Goal: Information Seeking & Learning: Learn about a topic

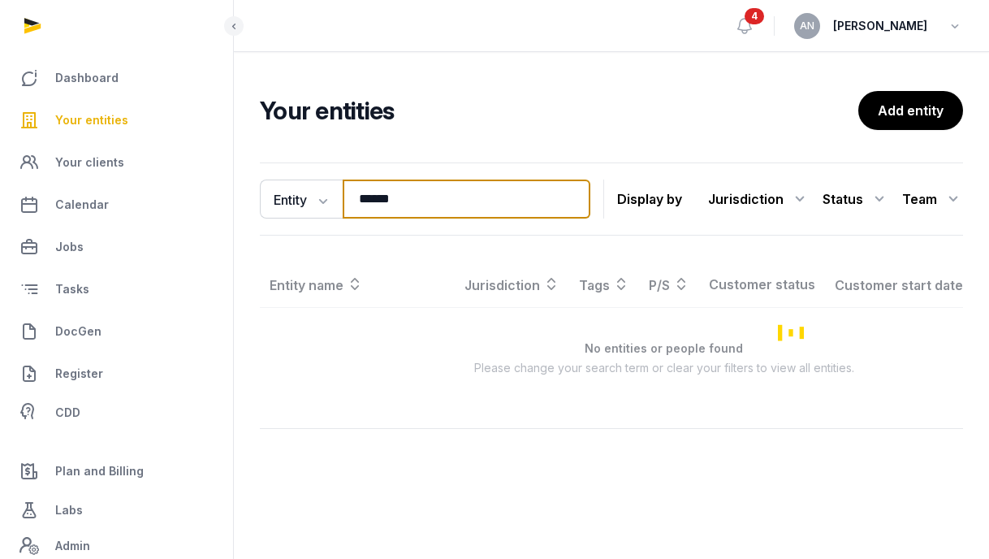
click at [385, 192] on input "******" at bounding box center [467, 198] width 248 height 39
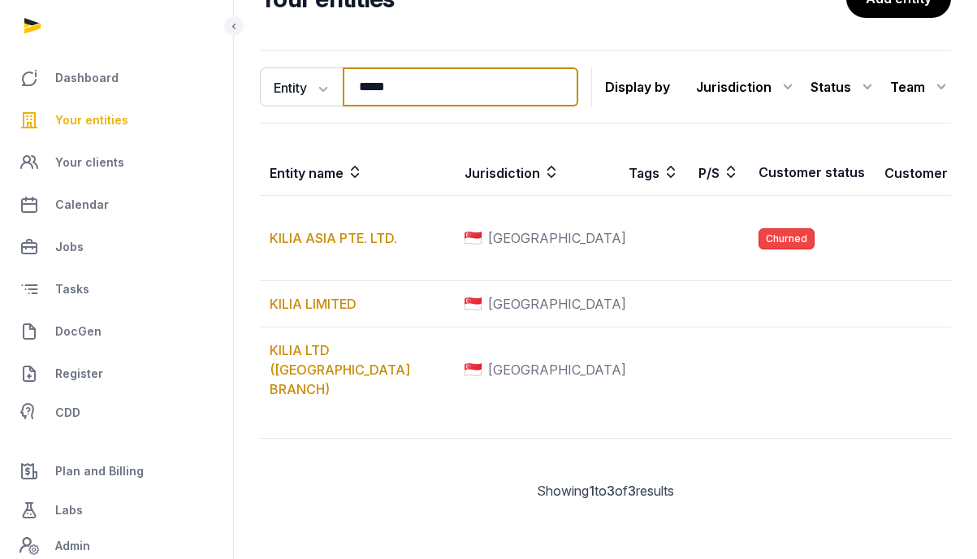
scroll to position [202, 0]
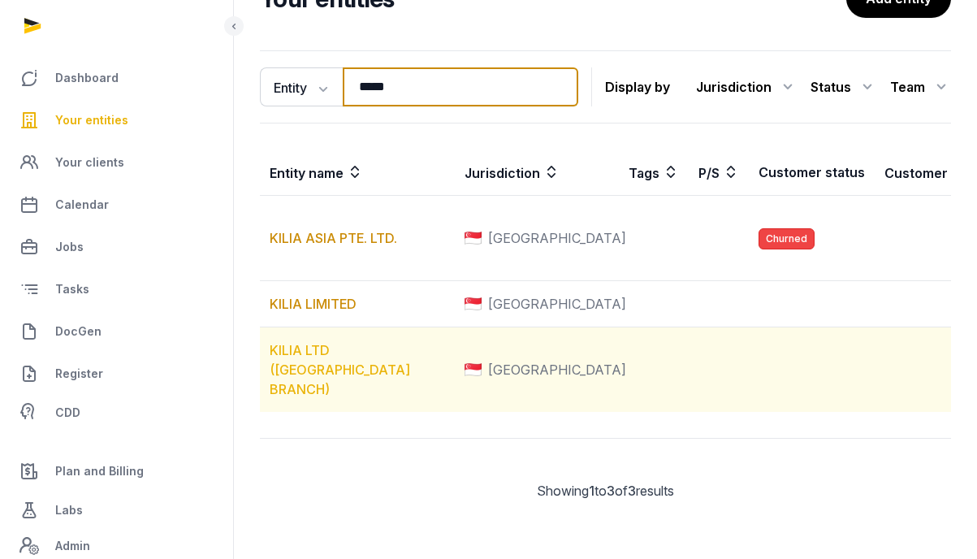
type input "*****"
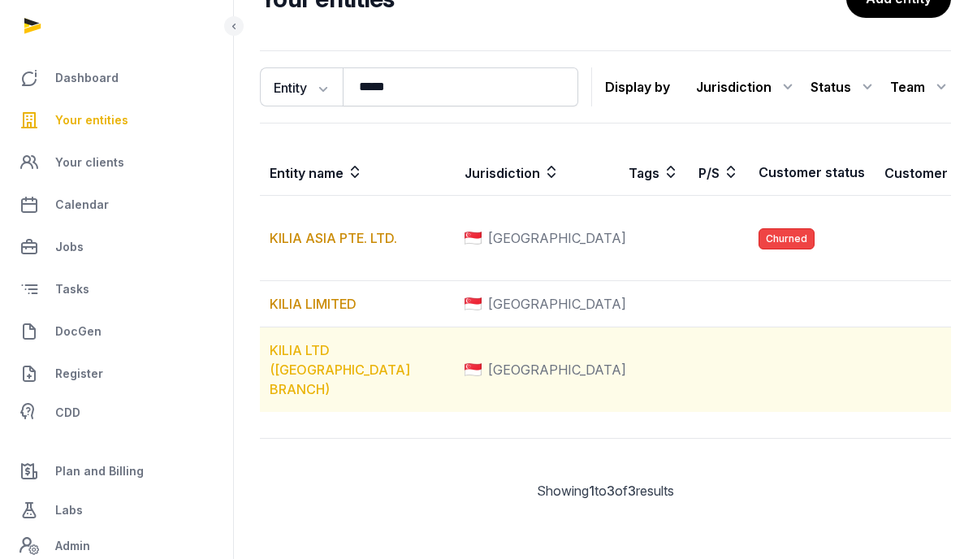
click at [306, 347] on link "KILIA LTD ([GEOGRAPHIC_DATA] BRANCH)" at bounding box center [340, 369] width 140 height 55
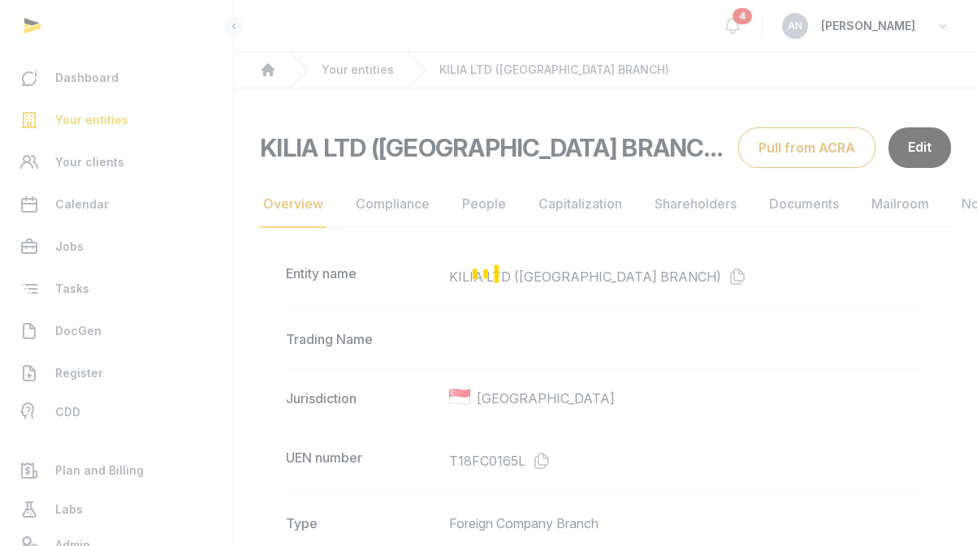
click at [787, 219] on div "Loading" at bounding box center [488, 273] width 977 height 546
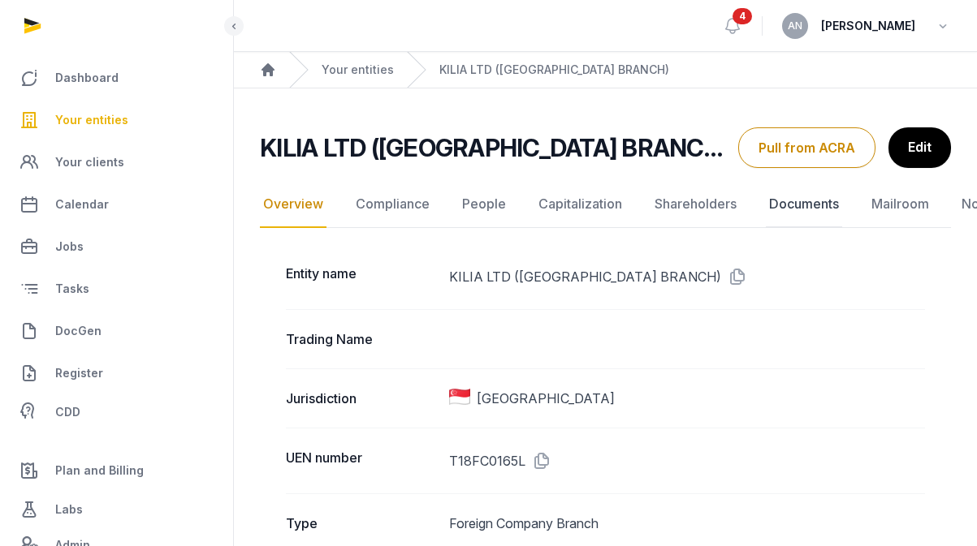
click at [788, 209] on link "Documents" at bounding box center [804, 204] width 76 height 47
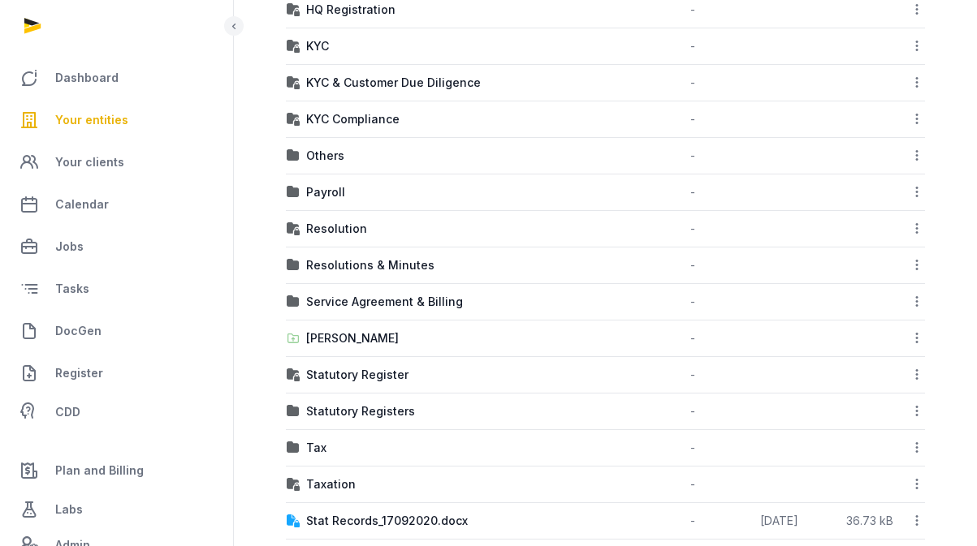
scroll to position [599, 0]
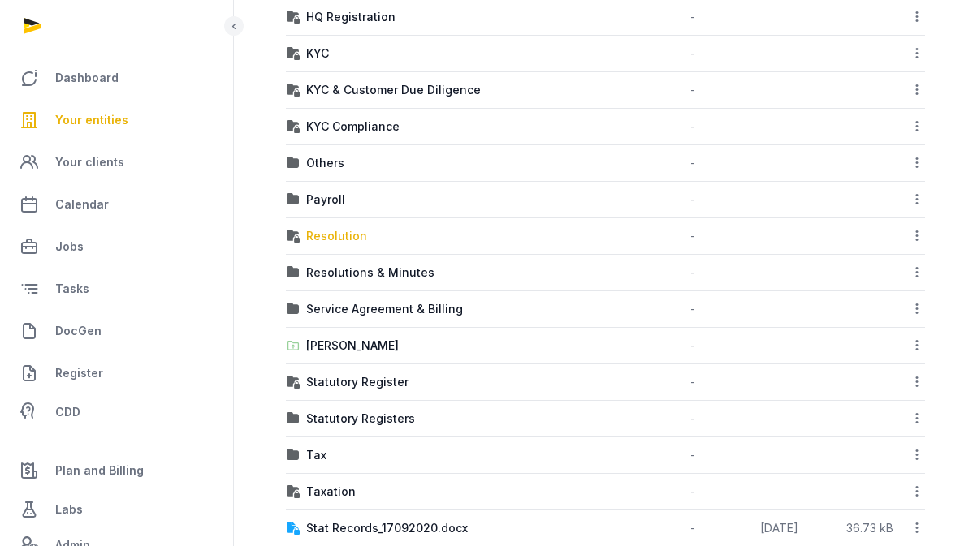
click at [326, 230] on div "Resolution" at bounding box center [336, 236] width 61 height 16
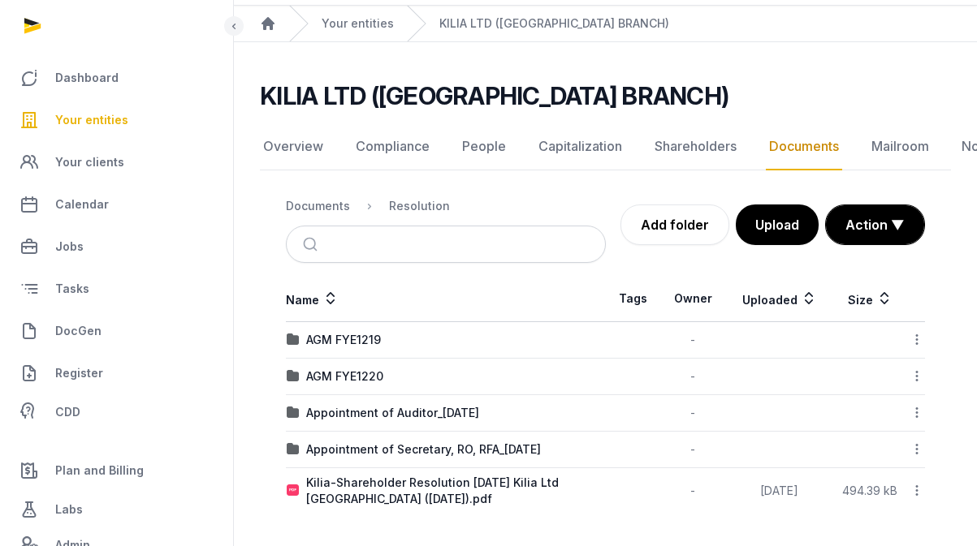
scroll to position [46, 0]
click at [379, 494] on div "Kilia-Shareholder Resolution [DATE] Kilia Ltd [GEOGRAPHIC_DATA] ([DATE]).pdf" at bounding box center [455, 491] width 299 height 32
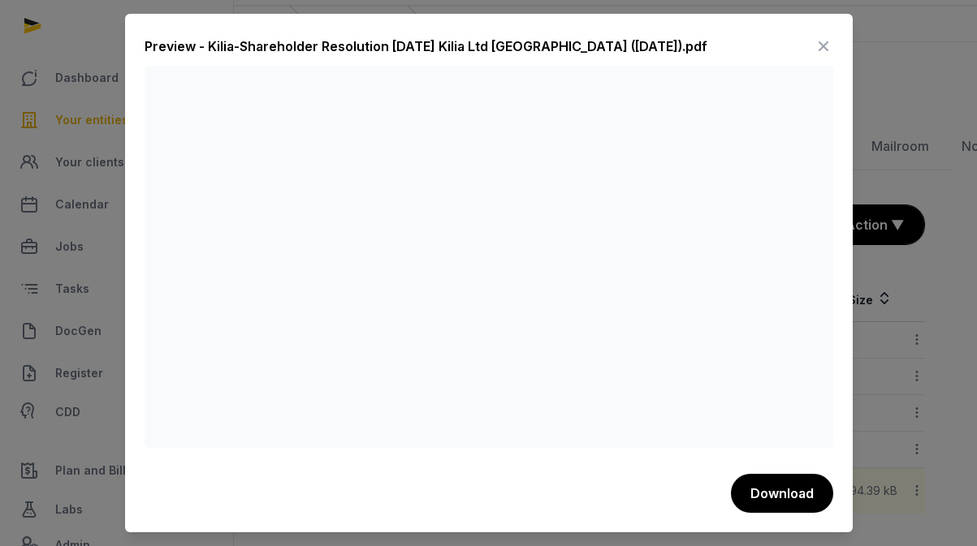
click at [827, 45] on icon at bounding box center [823, 46] width 19 height 26
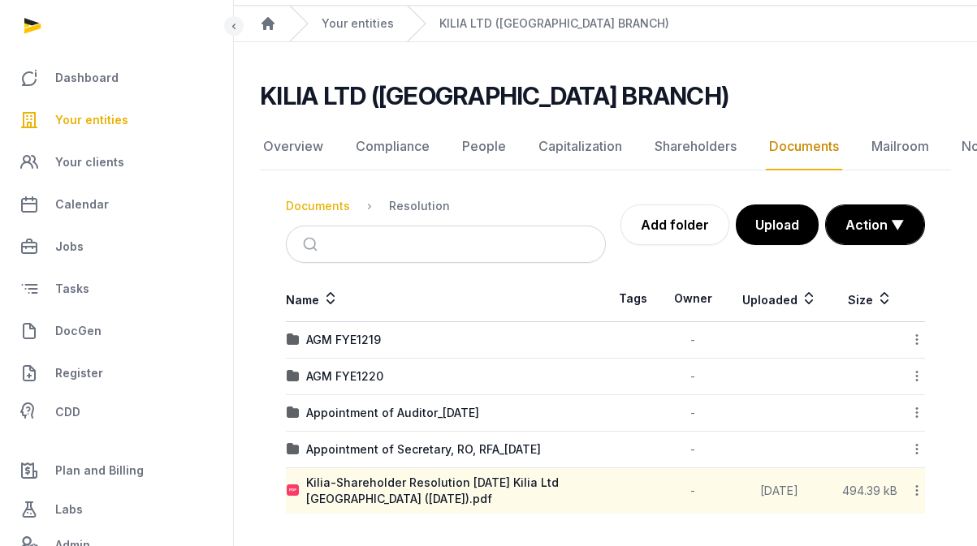
click at [312, 209] on div "Documents" at bounding box center [318, 206] width 64 height 16
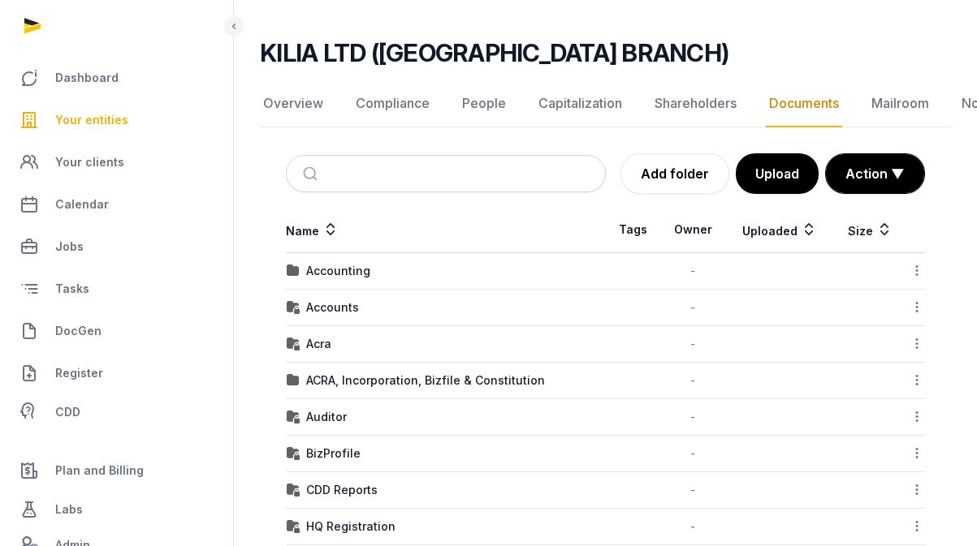
scroll to position [91, 0]
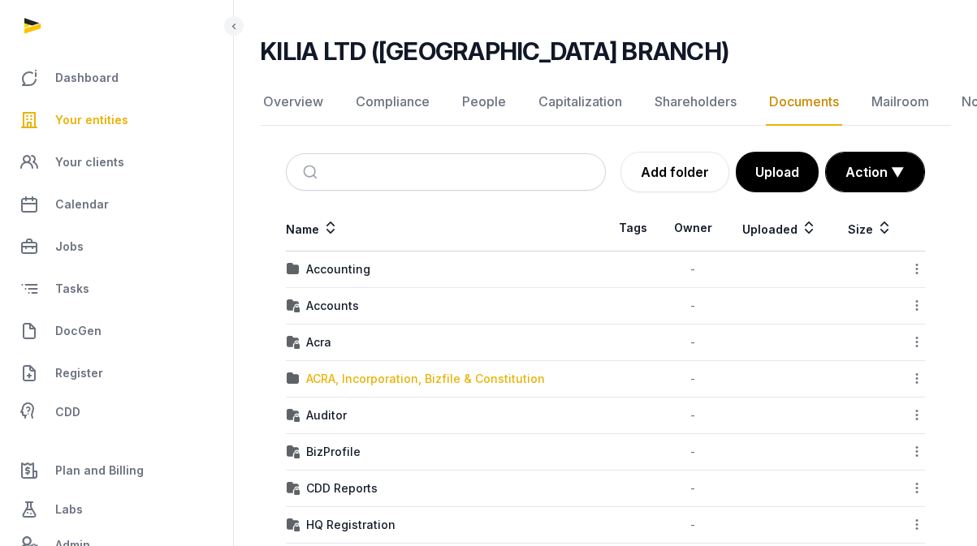
click at [336, 376] on div "ACRA, Incorporation, Bizfile & Constitution" at bounding box center [425, 379] width 239 height 16
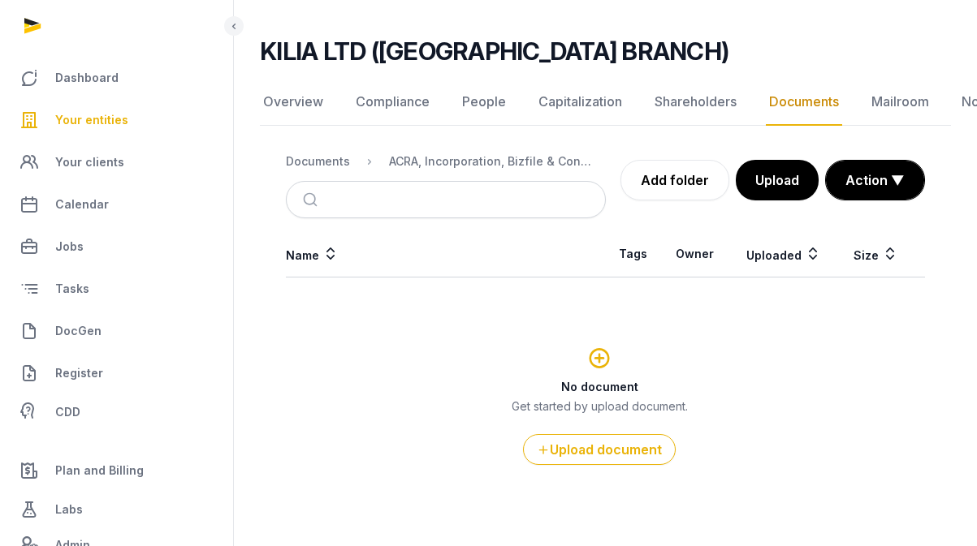
click at [313, 174] on nav "Documents ACRA, Incorporation, Bizfile & Constitution" at bounding box center [446, 161] width 320 height 39
click at [313, 162] on div "Documents" at bounding box center [318, 161] width 64 height 16
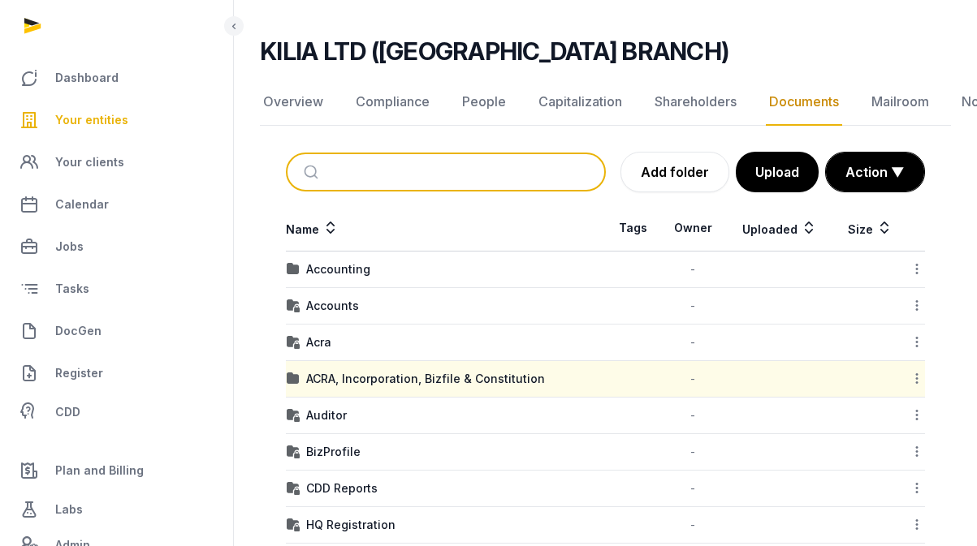
click at [377, 185] on input "search" at bounding box center [464, 172] width 265 height 36
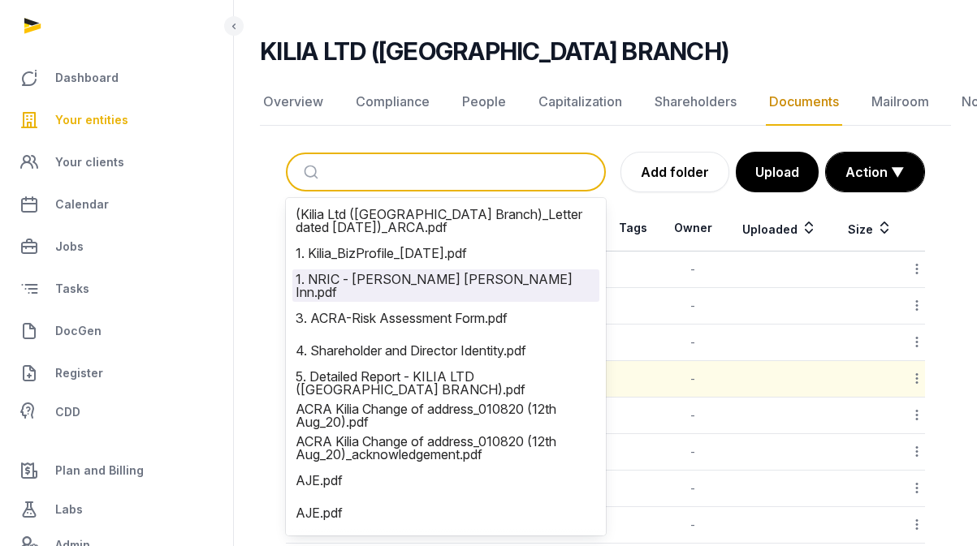
type input "*"
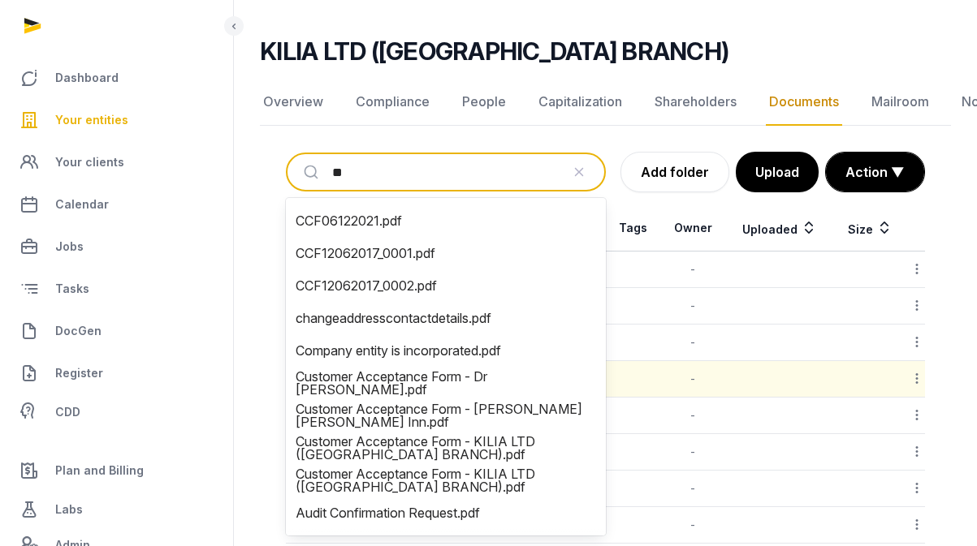
type input "***"
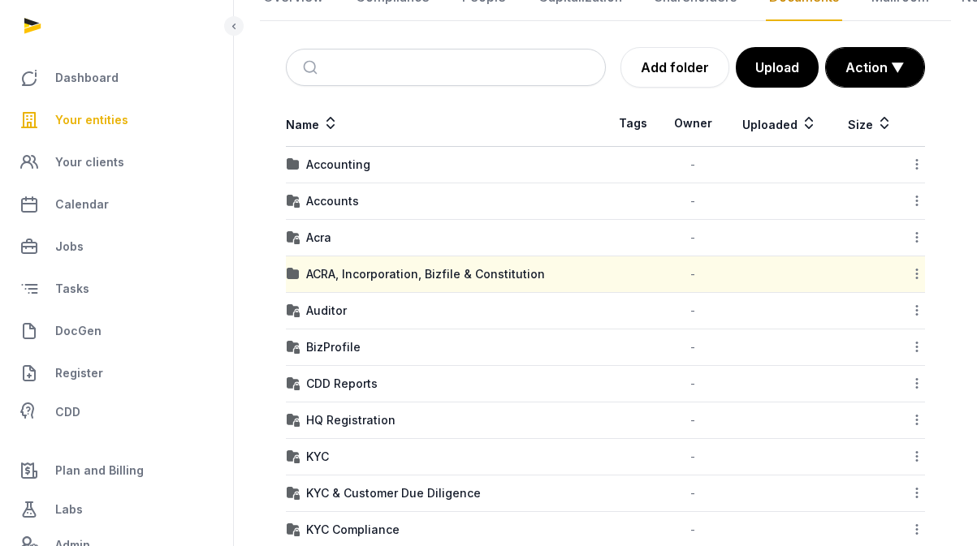
scroll to position [645, 0]
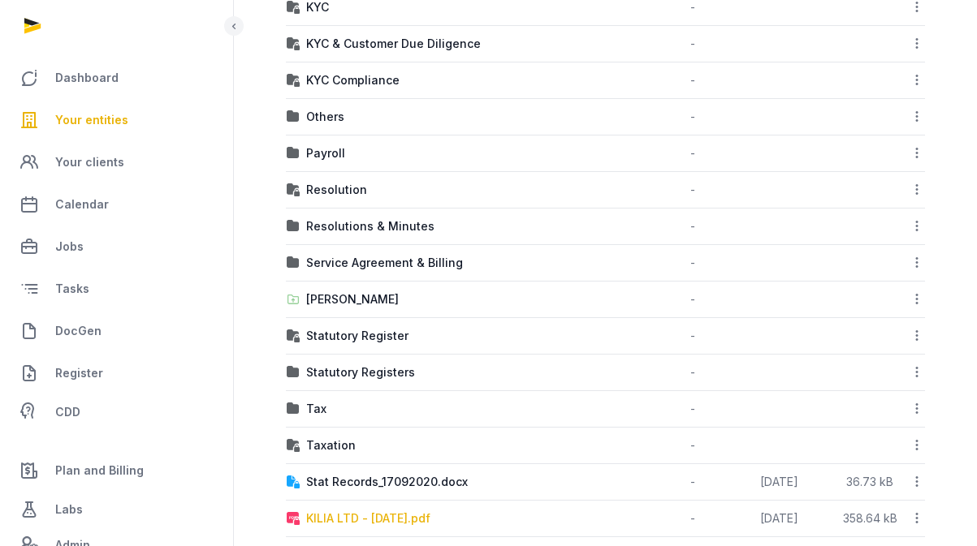
click at [387, 524] on div "KILIA LTD - [DATE].pdf" at bounding box center [368, 519] width 124 height 16
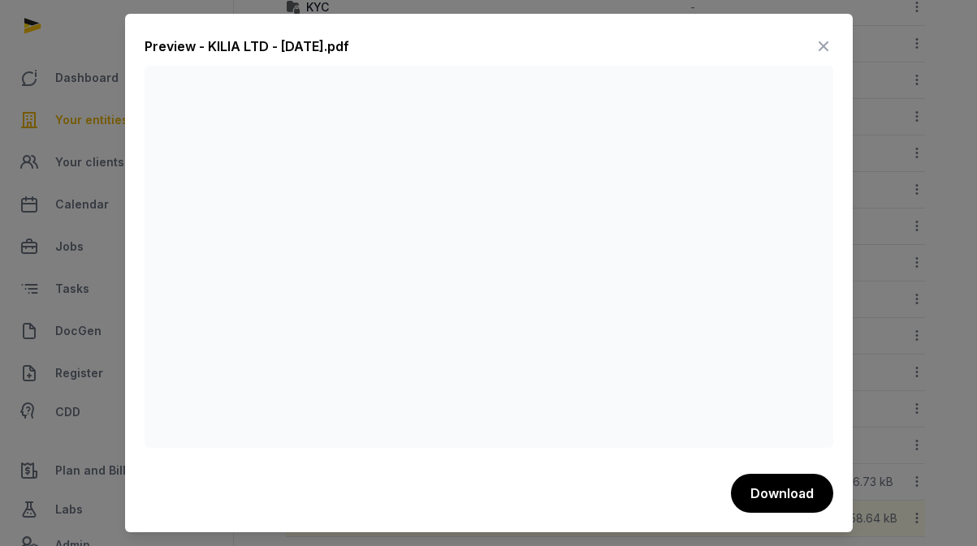
click at [823, 45] on icon at bounding box center [823, 46] width 19 height 26
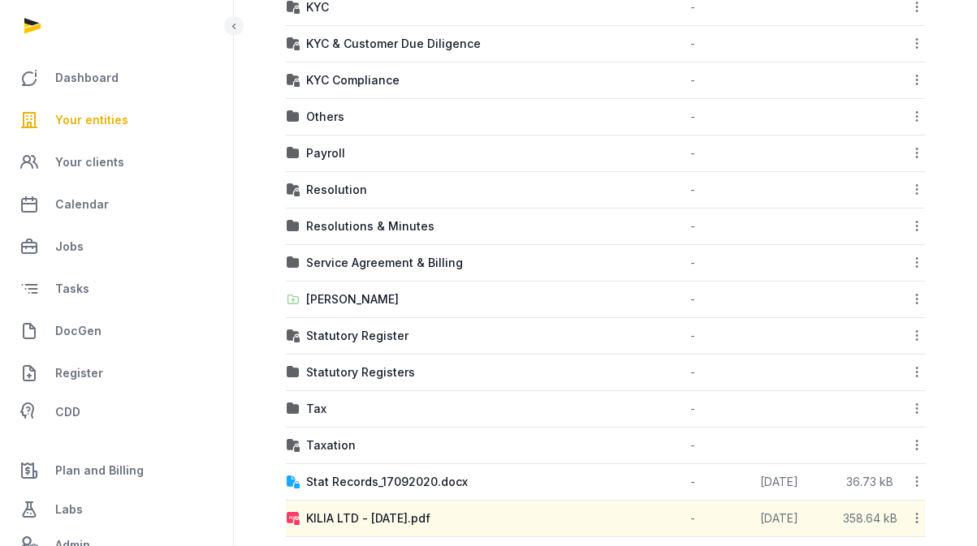
click at [330, 215] on td "Resolutions & Minutes" at bounding box center [446, 227] width 320 height 37
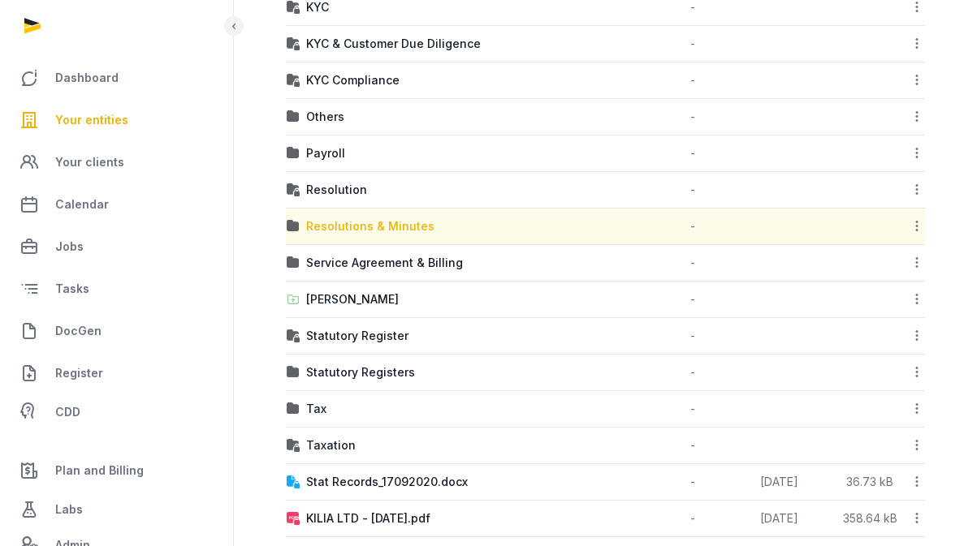
click at [330, 226] on div "Resolutions & Minutes" at bounding box center [370, 226] width 128 height 16
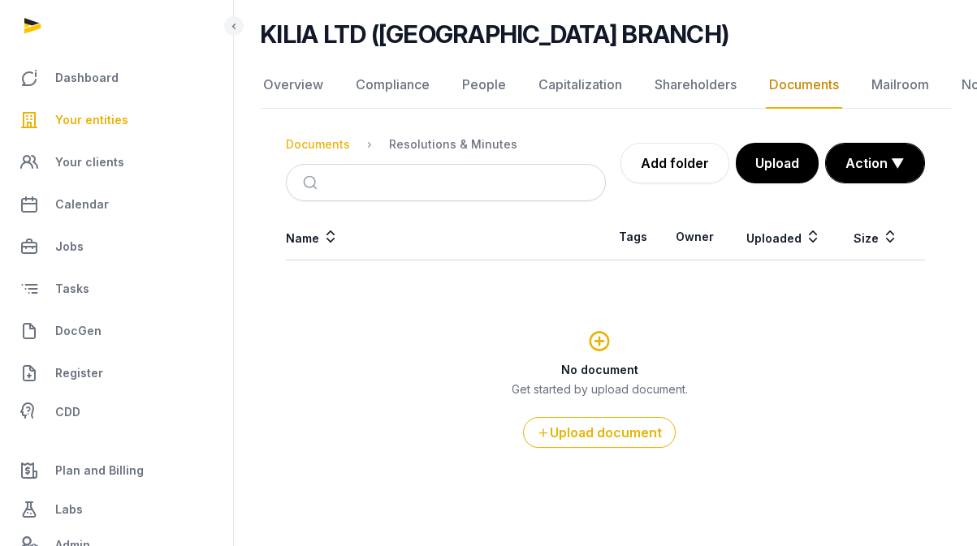
click at [320, 148] on div "Documents" at bounding box center [318, 144] width 64 height 16
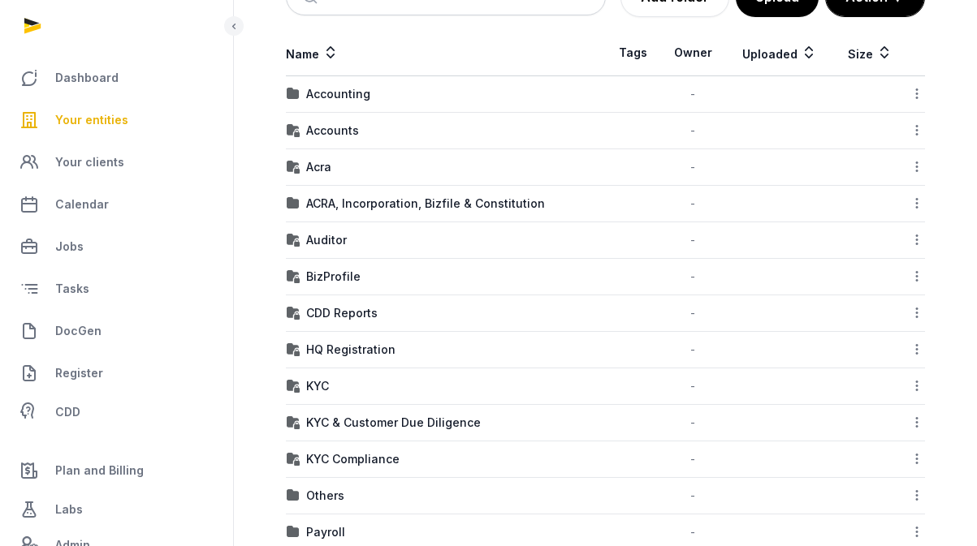
scroll to position [434, 0]
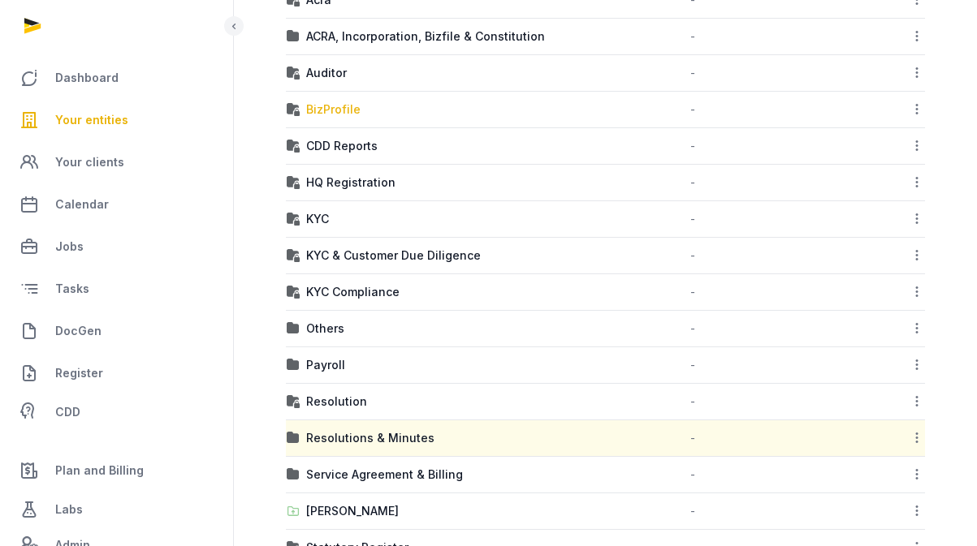
click at [335, 114] on div "BizProfile" at bounding box center [333, 109] width 54 height 16
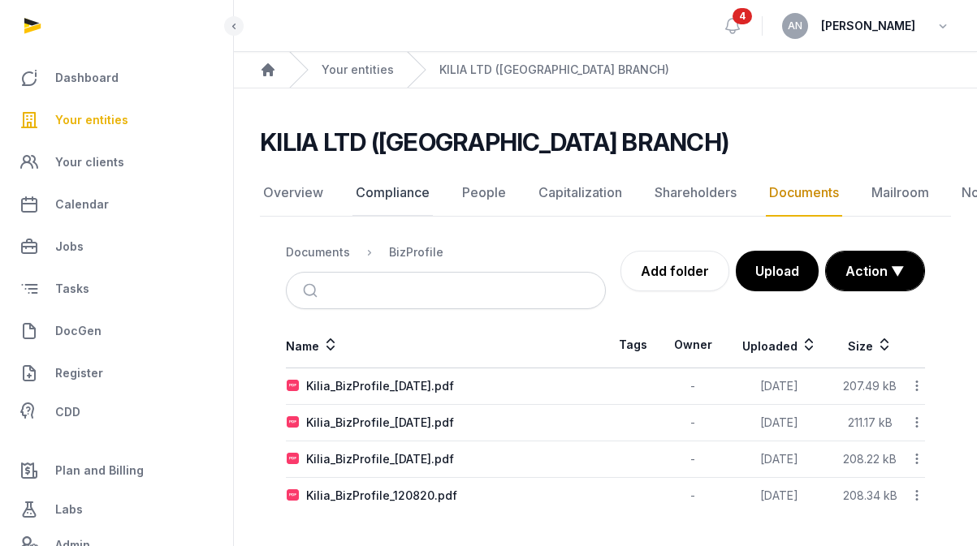
scroll to position [12, 0]
click at [323, 244] on div "Documents" at bounding box center [318, 252] width 64 height 16
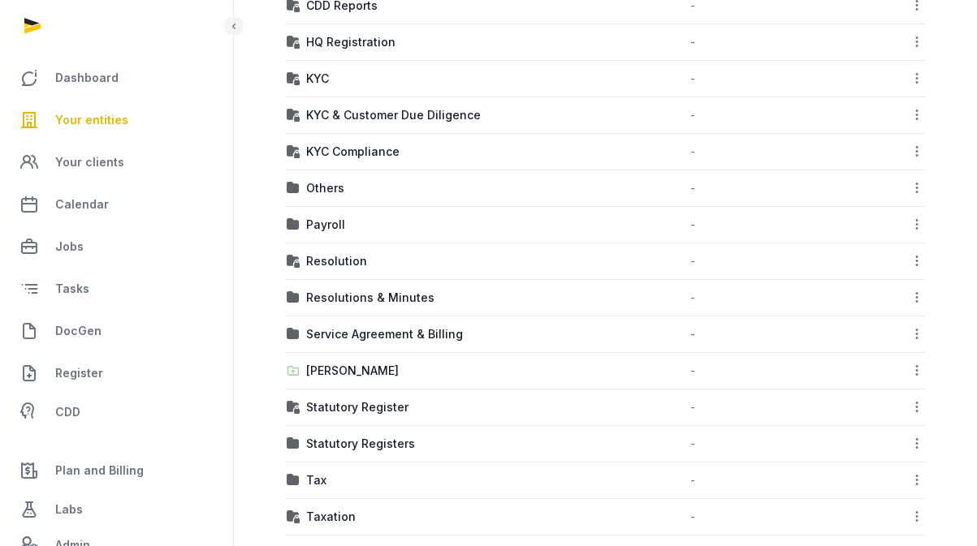
scroll to position [741, 0]
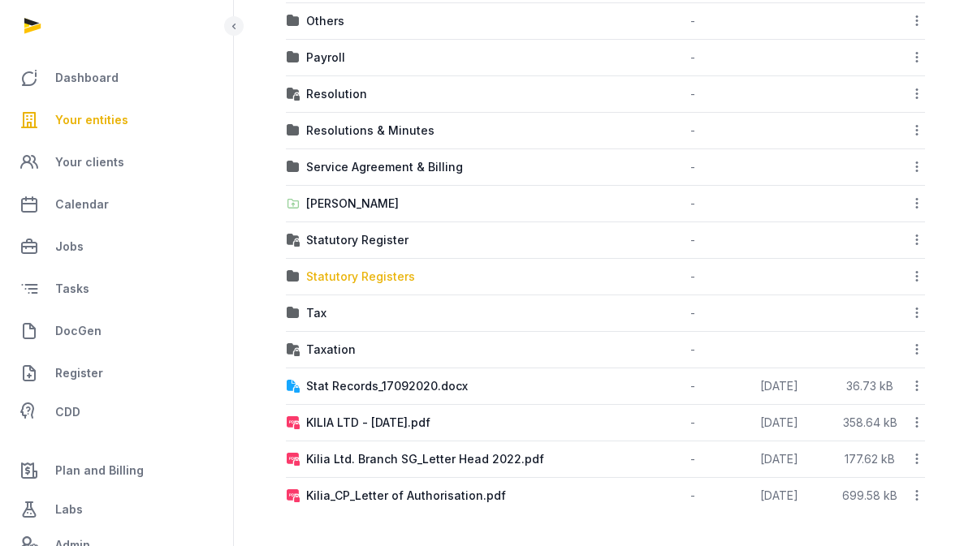
click at [386, 280] on div "Statutory Registers" at bounding box center [360, 277] width 109 height 16
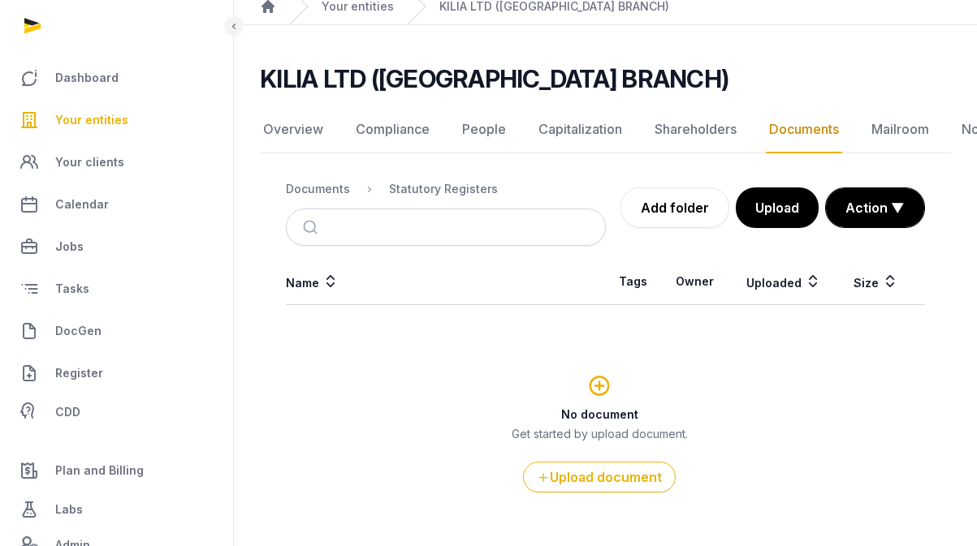
scroll to position [0, 0]
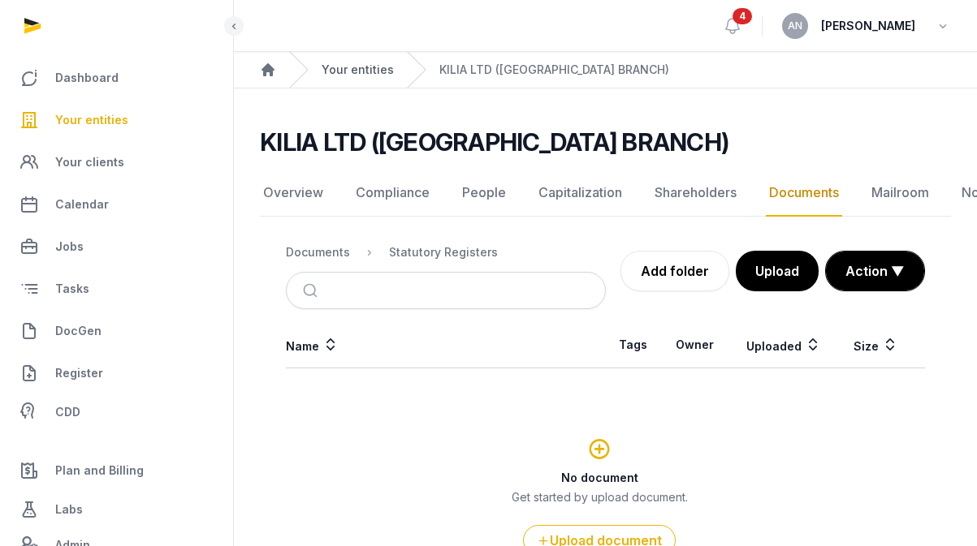
click at [365, 68] on link "Your entities" at bounding box center [358, 70] width 72 height 16
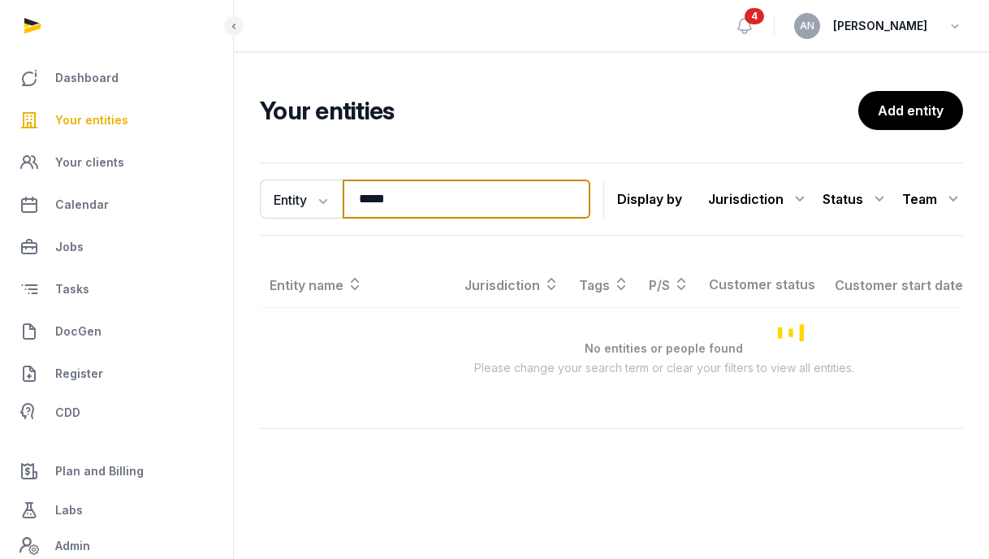
click at [378, 201] on input "*****" at bounding box center [467, 198] width 248 height 39
click at [378, 200] on input "*****" at bounding box center [467, 198] width 248 height 39
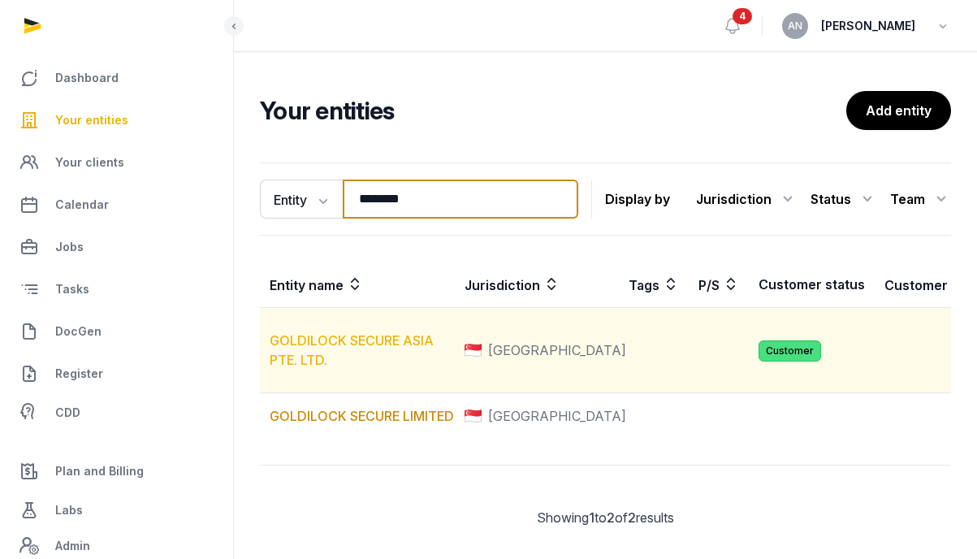
type input "********"
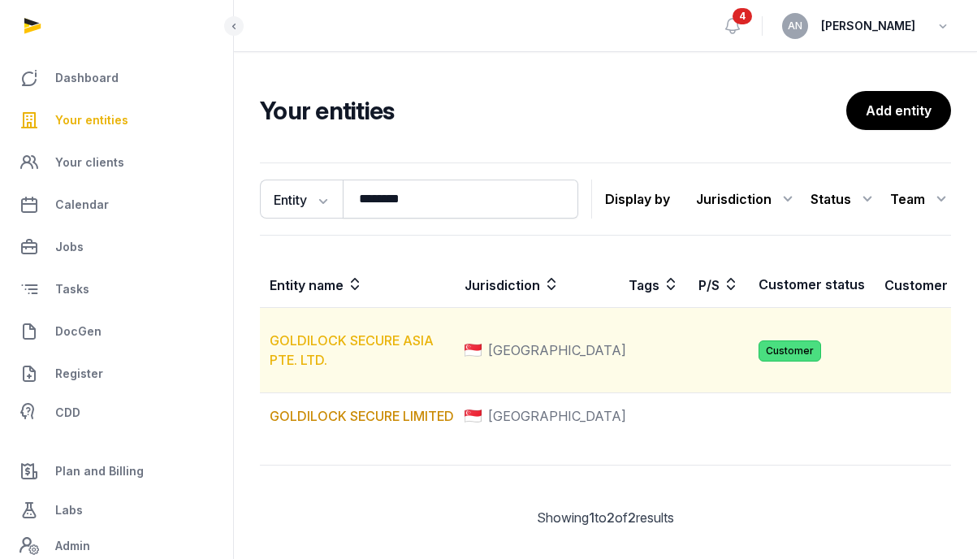
click at [311, 368] on link "GOLDILOCK SECURE ASIA PTE. LTD." at bounding box center [352, 350] width 164 height 36
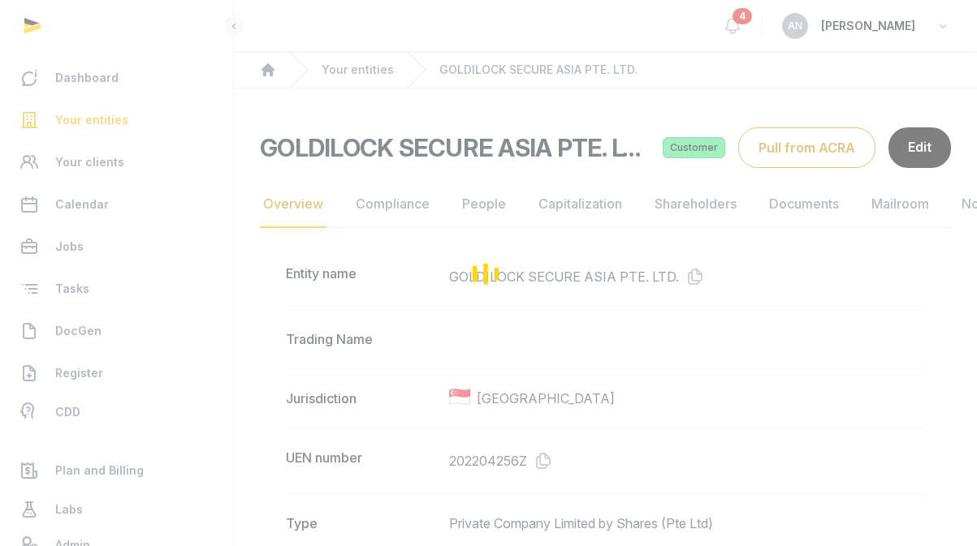
click at [690, 270] on div "Loading" at bounding box center [488, 273] width 977 height 546
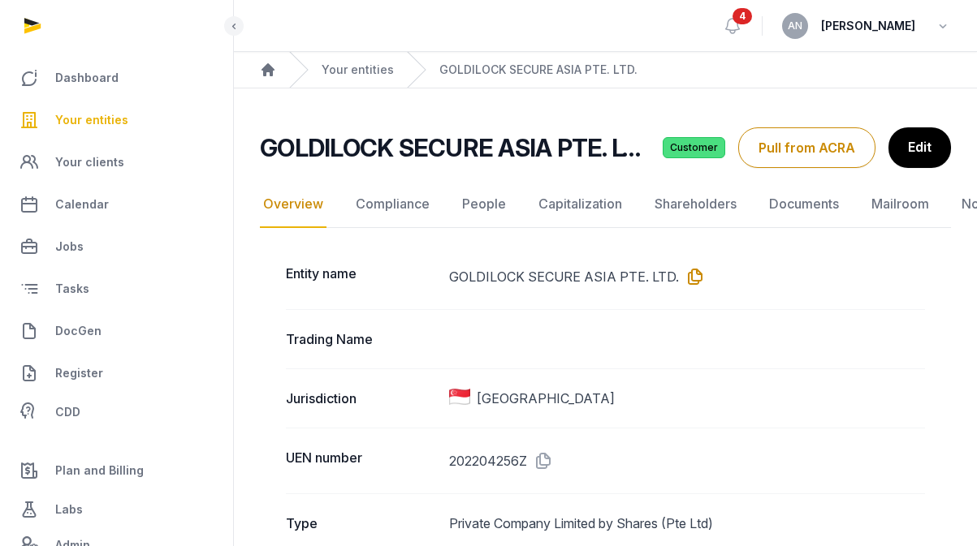
click at [688, 280] on icon at bounding box center [692, 277] width 26 height 26
